Goal: Contribute content: Add original content to the website for others to see

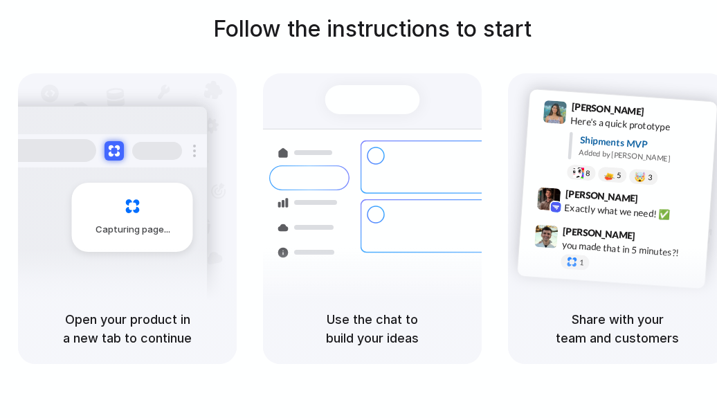
click at [136, 316] on h5 "Open your product in a new tab to continue" at bounding box center [127, 328] width 185 height 37
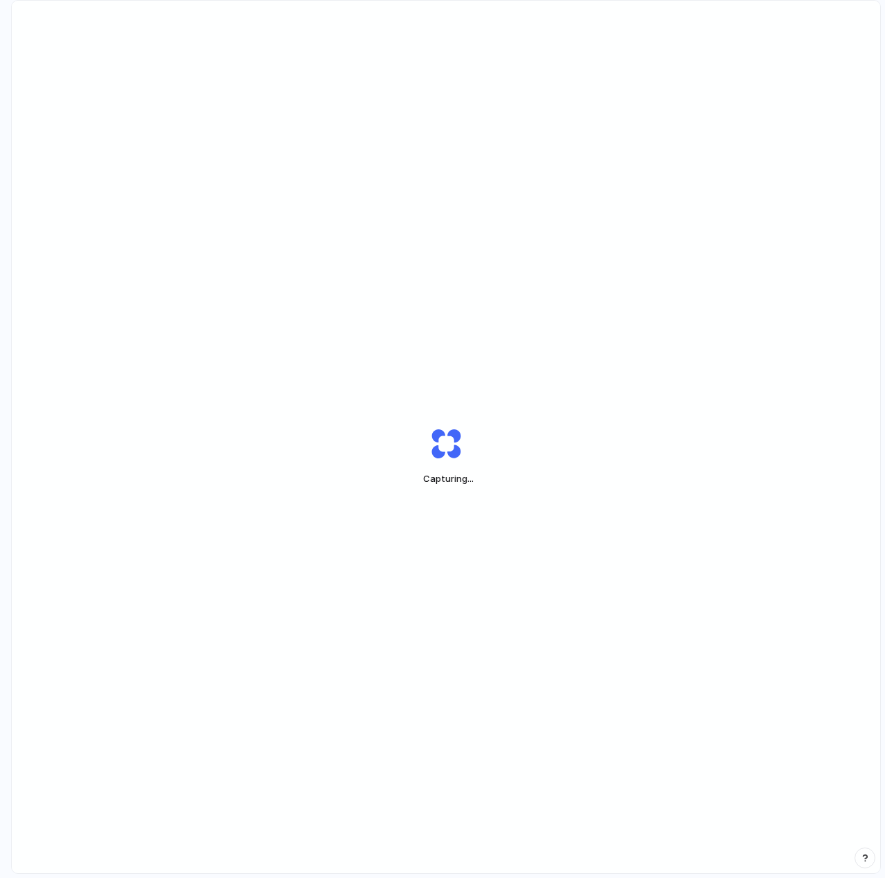
click at [862, 68] on div "Capturing ..." at bounding box center [446, 457] width 869 height 912
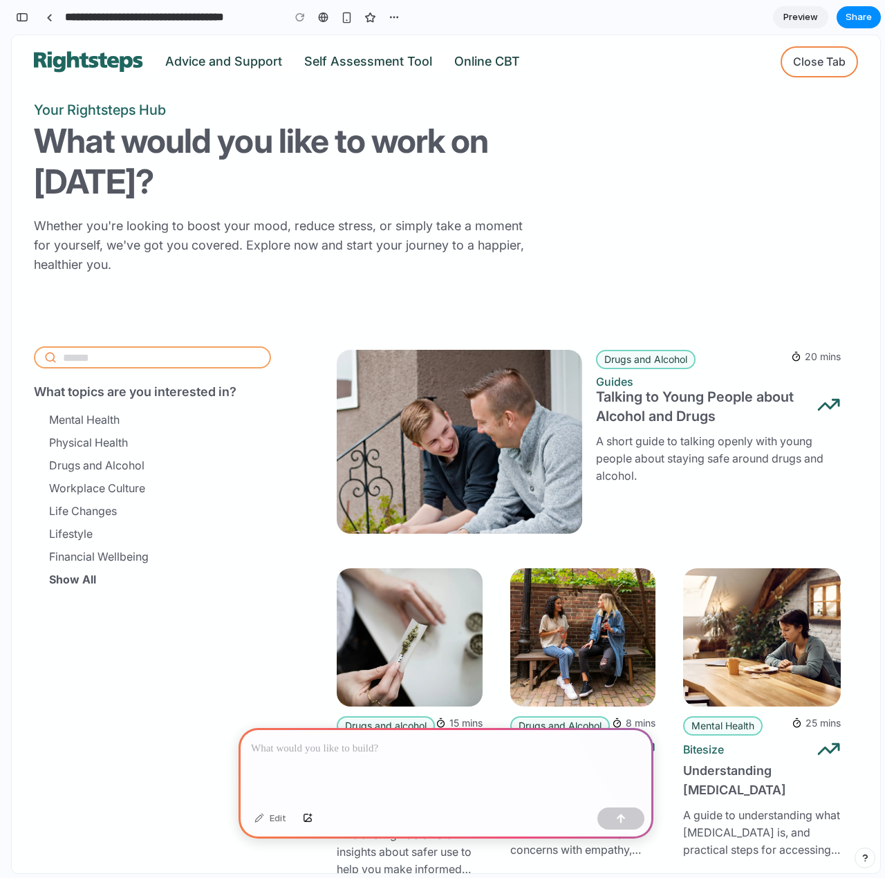
click at [383, 783] on div at bounding box center [446, 765] width 415 height 74
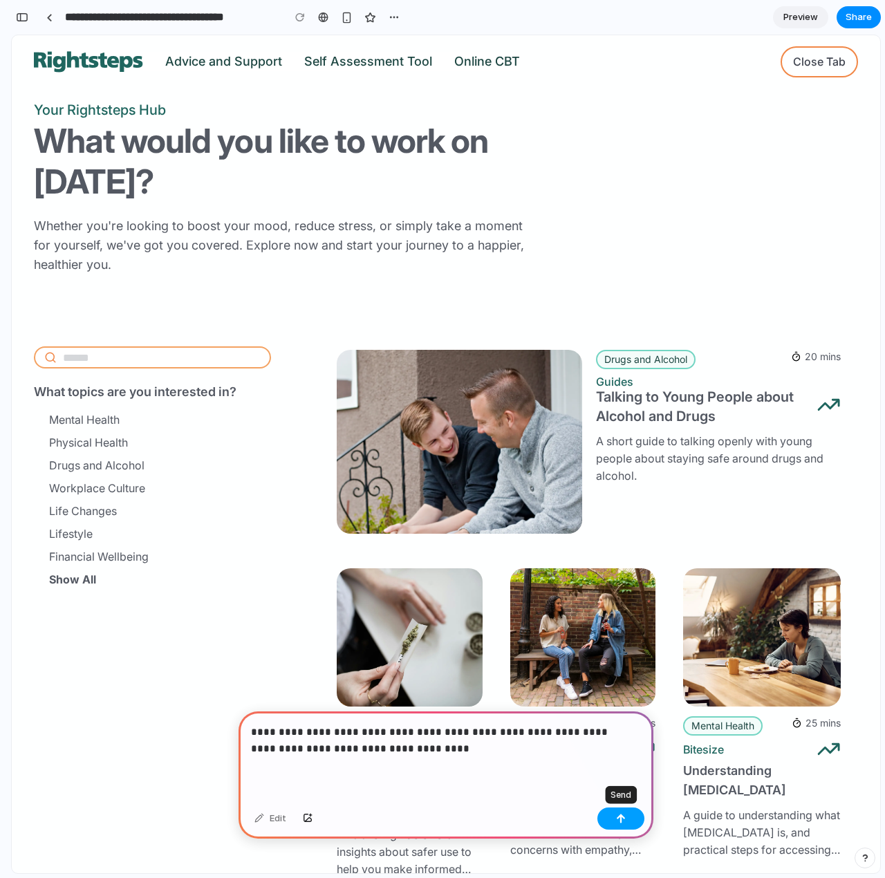
click at [627, 822] on button "button" at bounding box center [621, 819] width 47 height 22
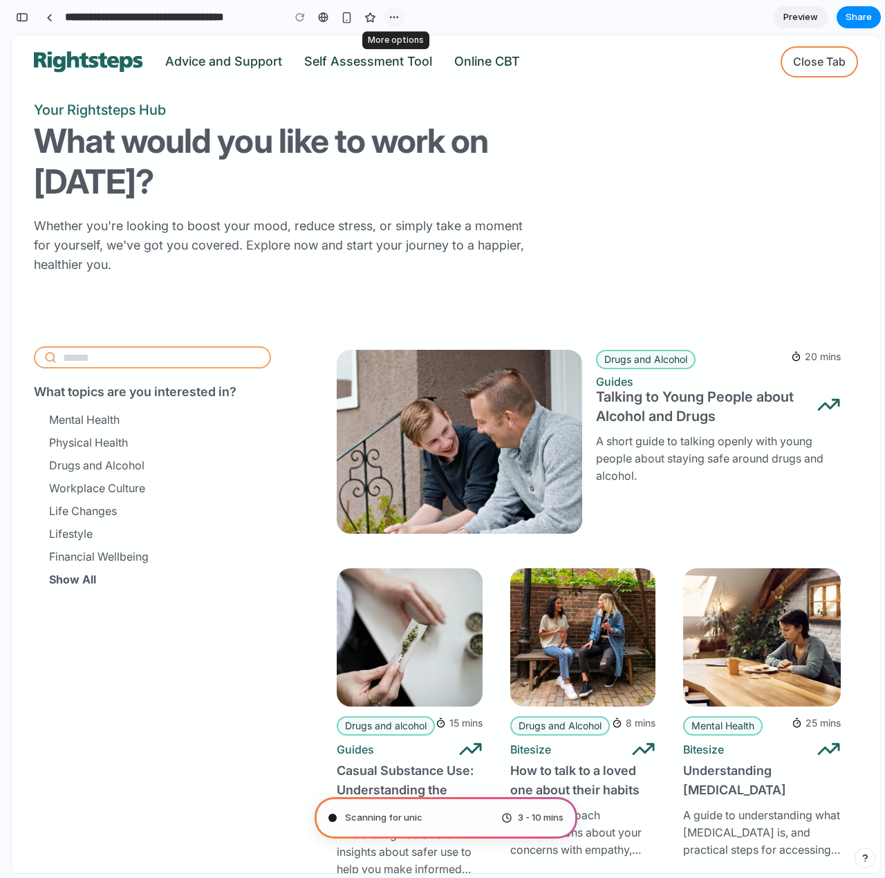
click at [397, 20] on div "button" at bounding box center [394, 17] width 11 height 11
click at [501, 118] on div "Duplicate Delete" at bounding box center [442, 439] width 885 height 878
